Goal: Information Seeking & Learning: Learn about a topic

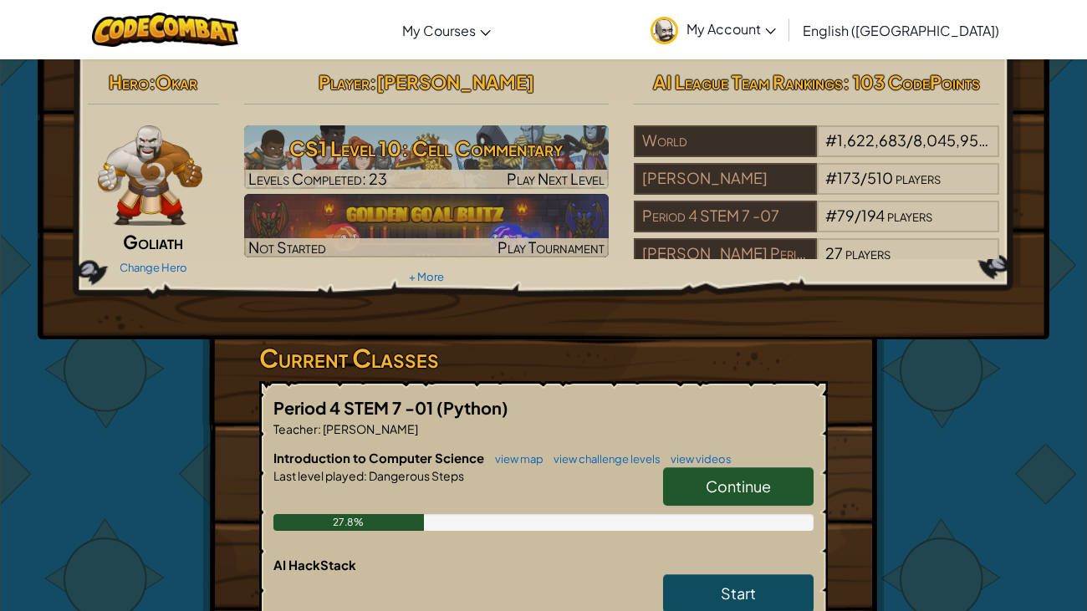
scroll to position [8, 0]
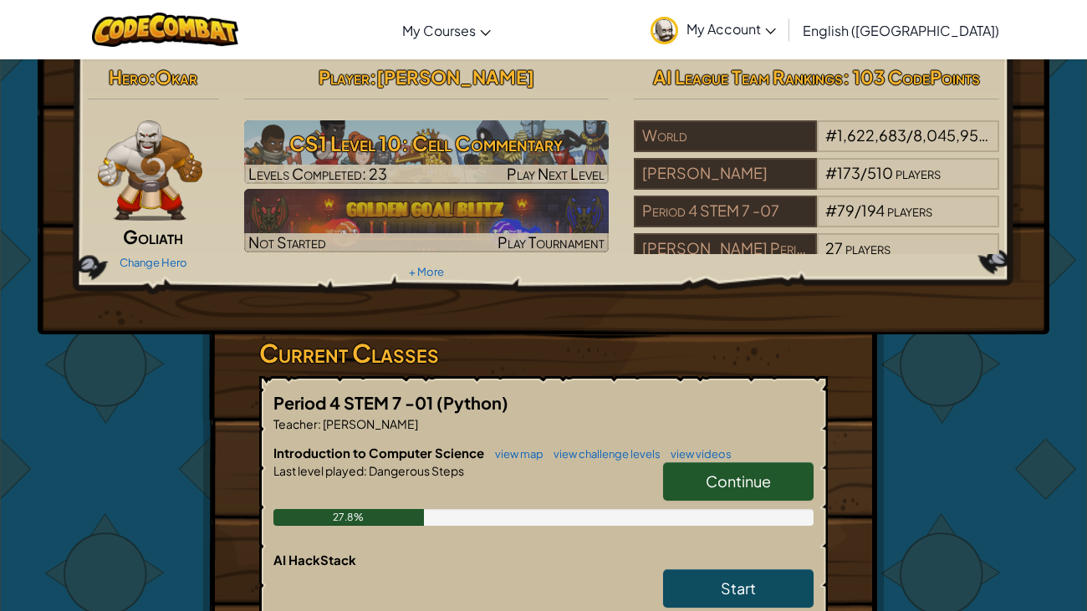
click at [675, 469] on link "Continue" at bounding box center [738, 481] width 151 height 38
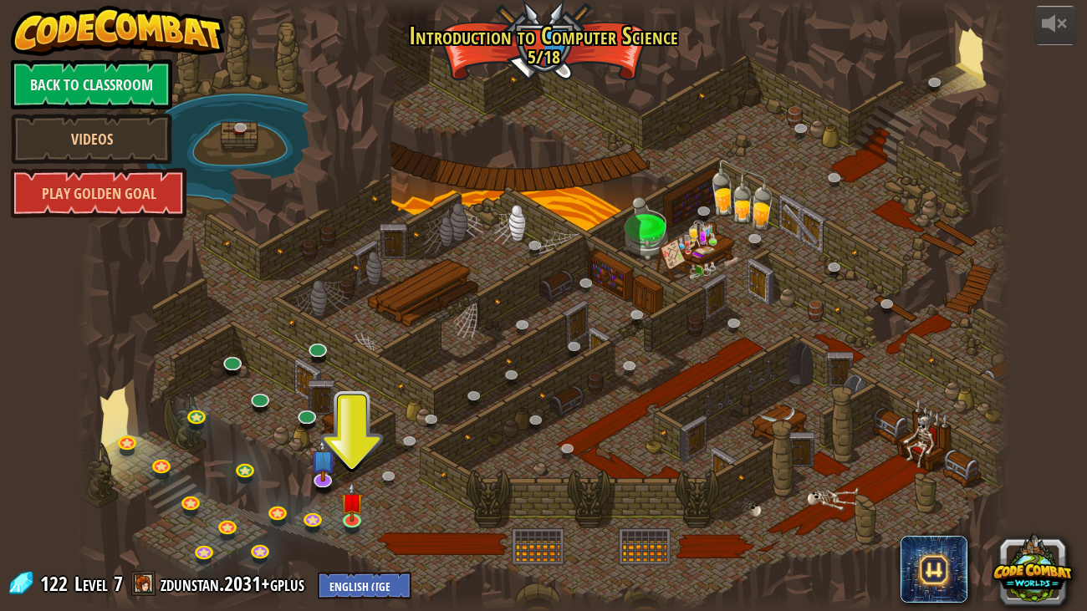
click at [153, 224] on div at bounding box center [543, 305] width 935 height 611
click at [89, 94] on link "Back to Classroom" at bounding box center [91, 84] width 161 height 50
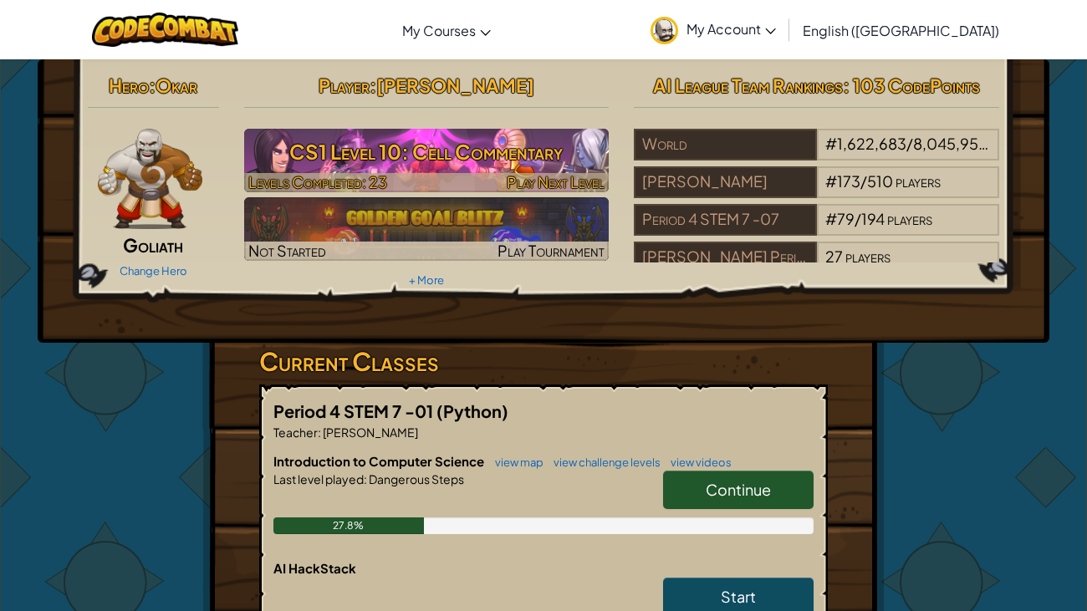
click at [566, 165] on h3 "CS1 Level 10: Cell Commentary" at bounding box center [426, 152] width 365 height 38
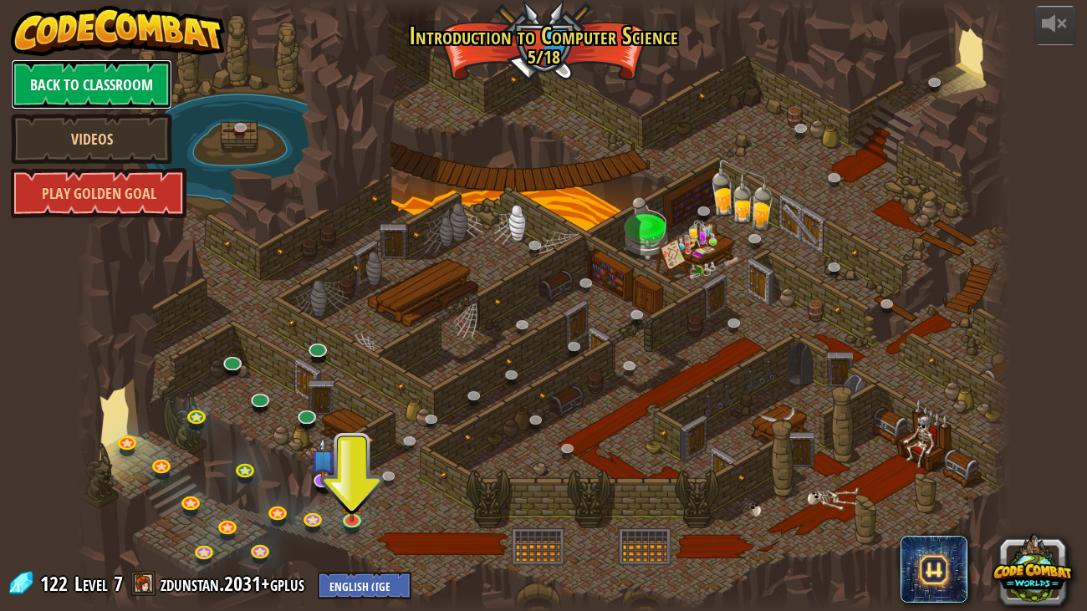
click at [113, 79] on link "Back to Classroom" at bounding box center [91, 84] width 161 height 50
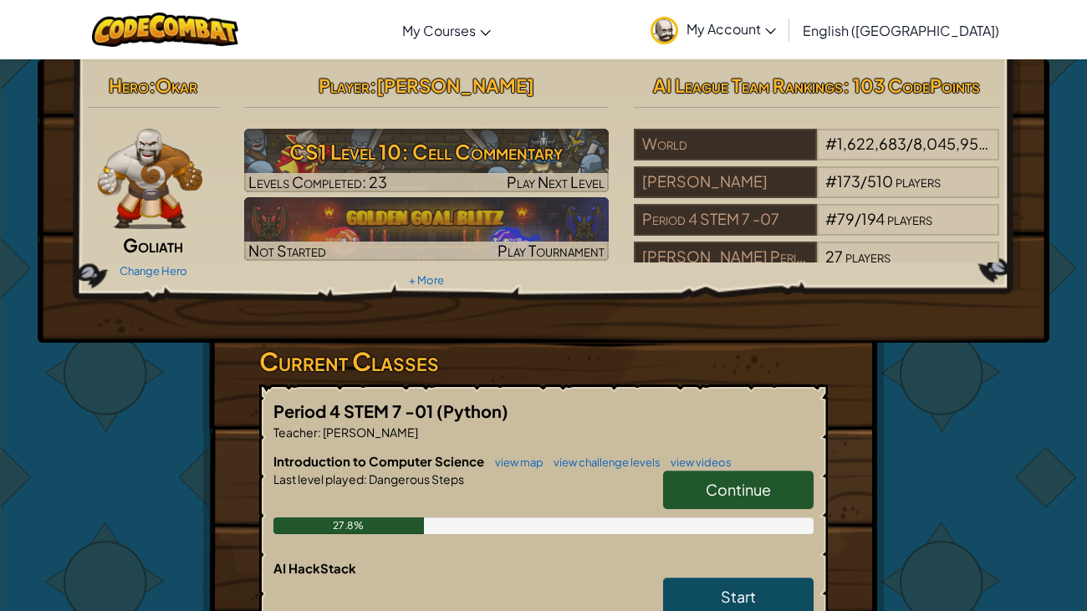
scroll to position [1, 0]
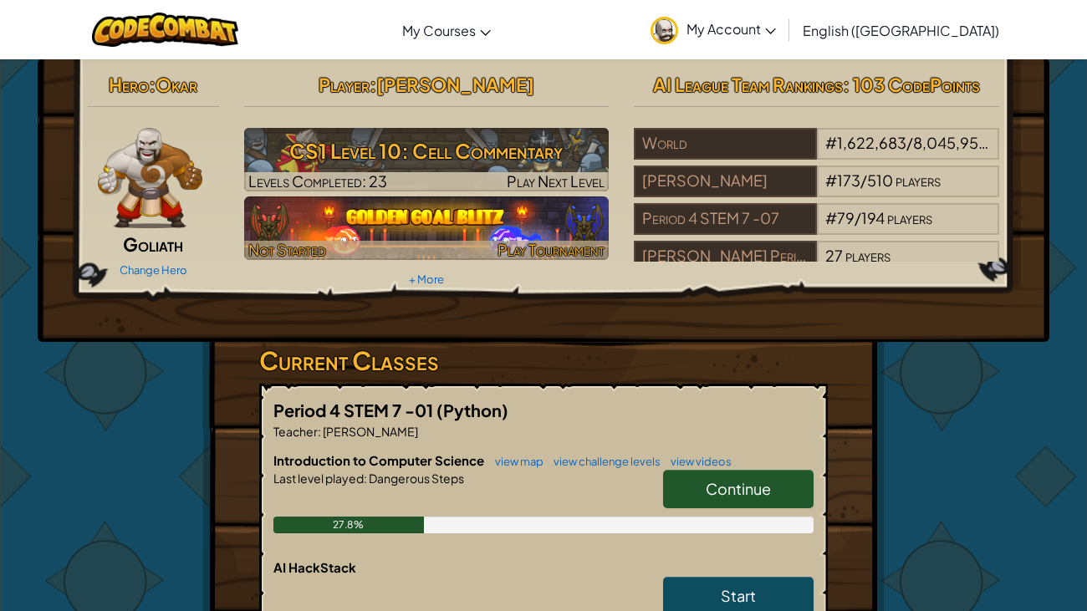
click at [496, 214] on img at bounding box center [426, 229] width 365 height 64
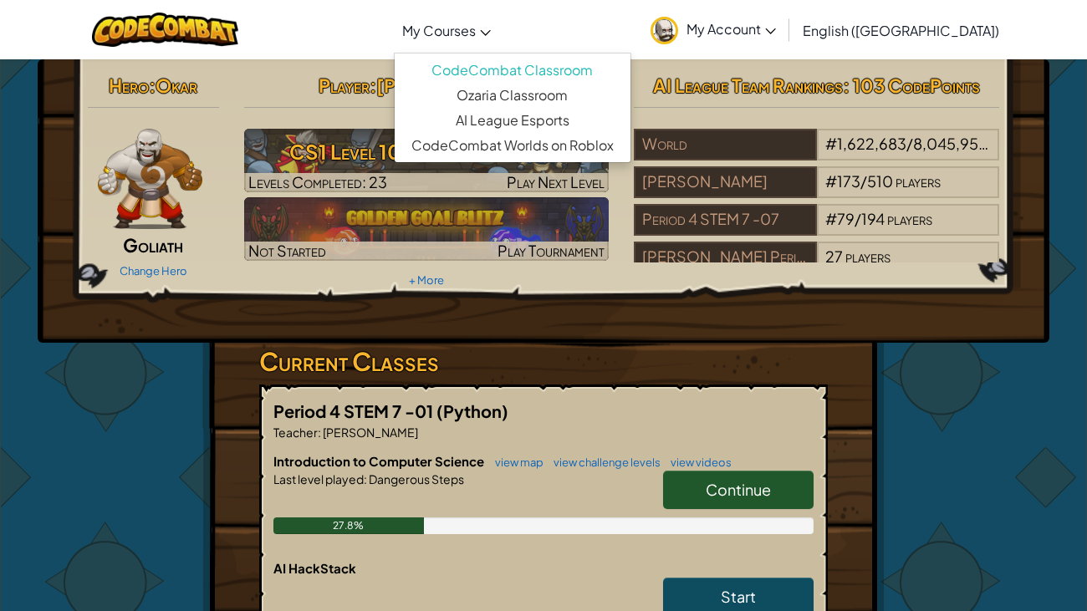
click at [476, 35] on span "My Courses" at bounding box center [439, 31] width 74 height 18
click at [554, 89] on link "Ozaria Classroom" at bounding box center [513, 95] width 236 height 25
